Goal: Information Seeking & Learning: Learn about a topic

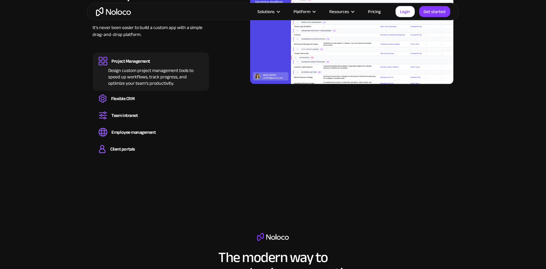
scroll to position [644, 0]
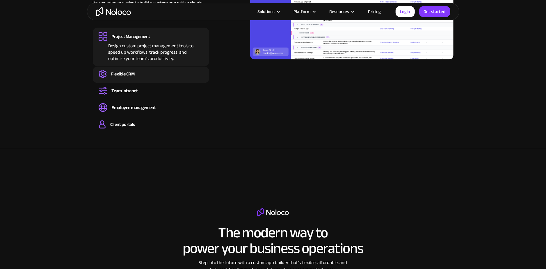
click at [152, 79] on div "Create a custom CRM that you can adapt to your business’s needs, centralize you…" at bounding box center [151, 79] width 105 height 2
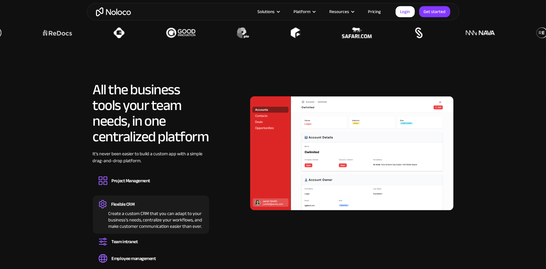
scroll to position [491, 0]
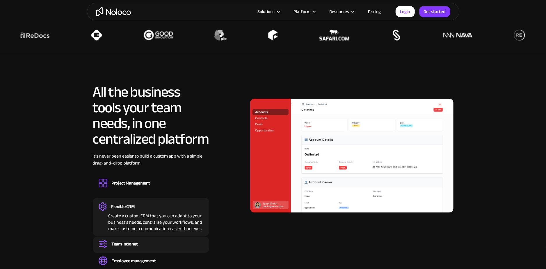
click at [169, 241] on div "Team intranet" at bounding box center [151, 244] width 105 height 9
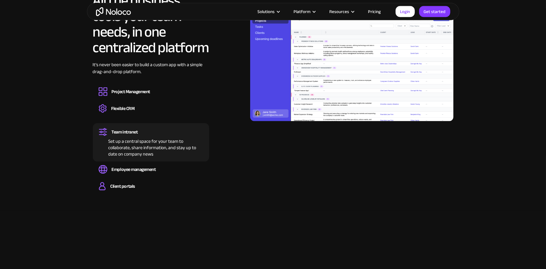
scroll to position [583, 0]
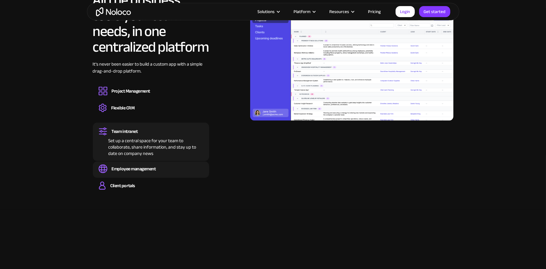
click at [159, 172] on div "Employee management" at bounding box center [151, 169] width 105 height 9
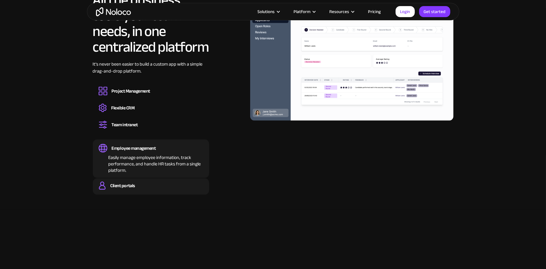
click at [166, 185] on div "Client portals" at bounding box center [151, 186] width 105 height 9
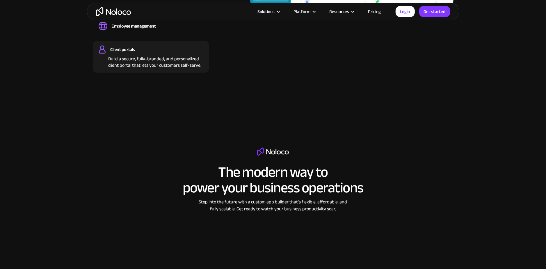
scroll to position [737, 0]
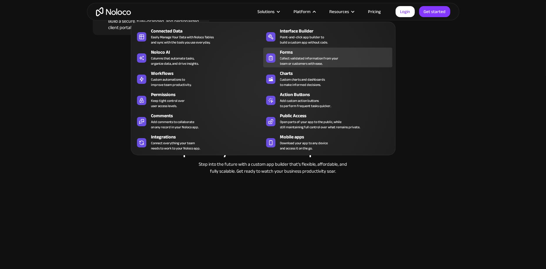
click at [301, 54] on div "Forms" at bounding box center [337, 52] width 115 height 7
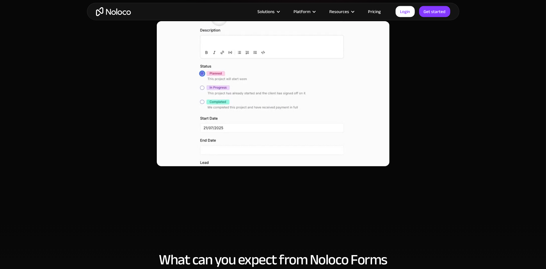
scroll to position [184, 0]
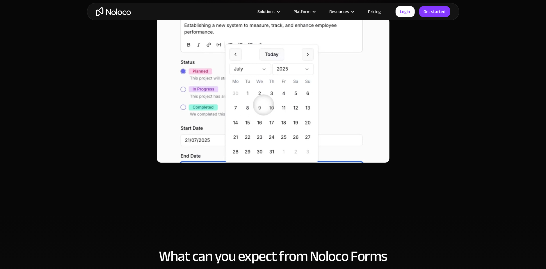
click at [382, 10] on link "Pricing" at bounding box center [374, 12] width 27 height 8
